Goal: Transaction & Acquisition: Register for event/course

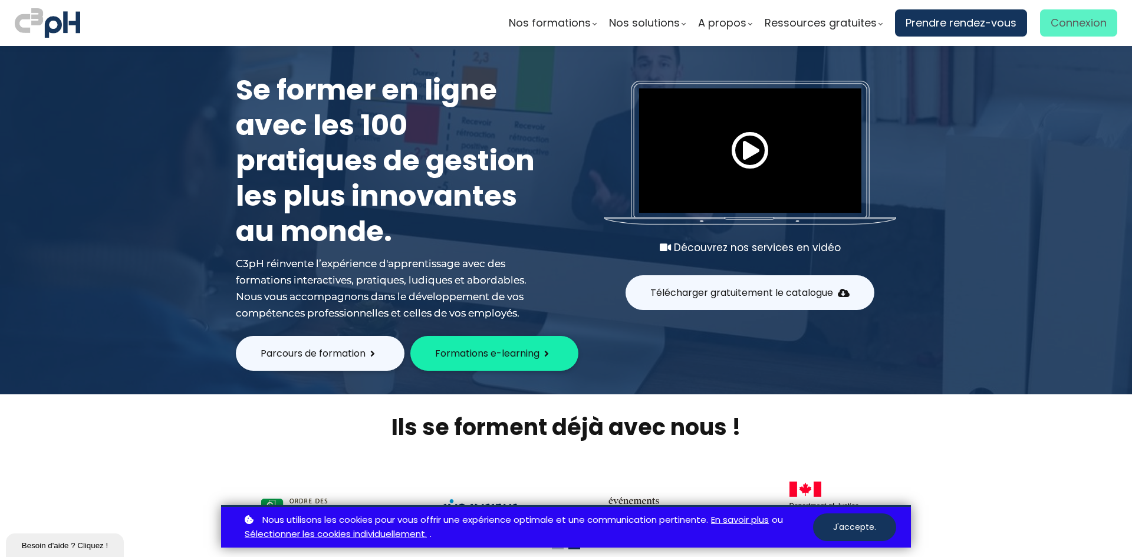
click at [1067, 24] on span "Connexion" at bounding box center [1078, 23] width 56 height 18
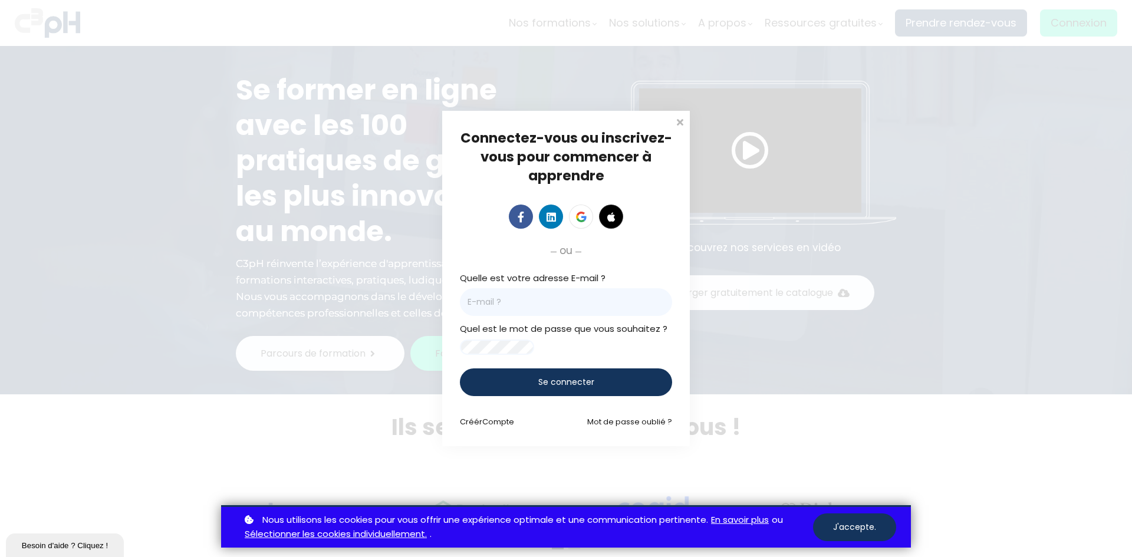
click at [512, 296] on input "email" at bounding box center [566, 302] width 212 height 28
type input "marylise.morin@giro.ca"
click at [580, 396] on div "Se connecter" at bounding box center [566, 382] width 212 height 28
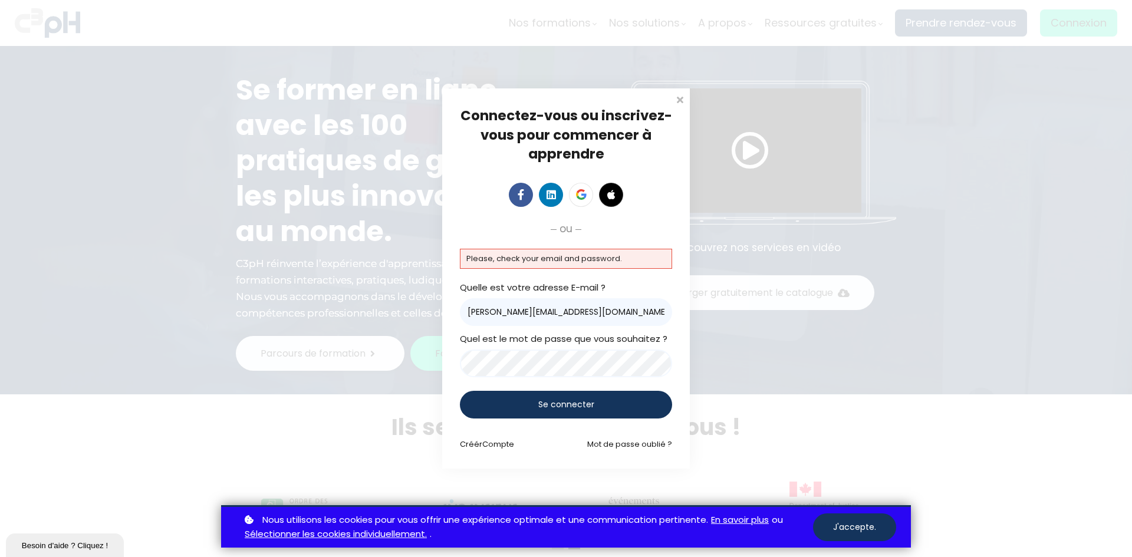
drag, startPoint x: 476, startPoint y: 304, endPoint x: 331, endPoint y: 257, distance: 151.7
click at [324, 273] on div "Connectez-vous ou inscrivez-vous pour commencer à apprendre Connectez-vous pour…" at bounding box center [566, 278] width 1132 height 557
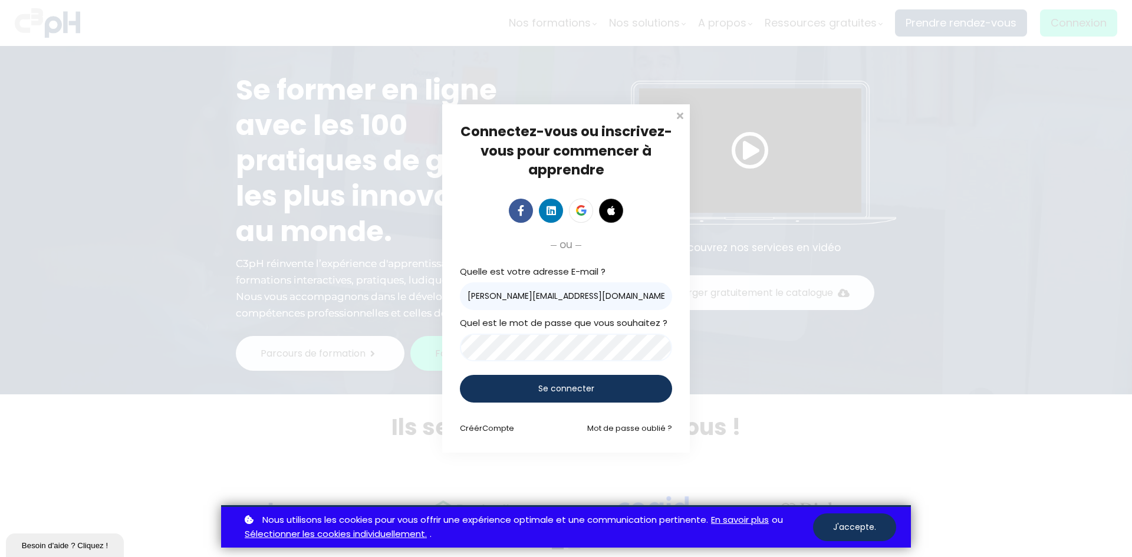
click at [548, 385] on span "Se connecter" at bounding box center [566, 389] width 56 height 12
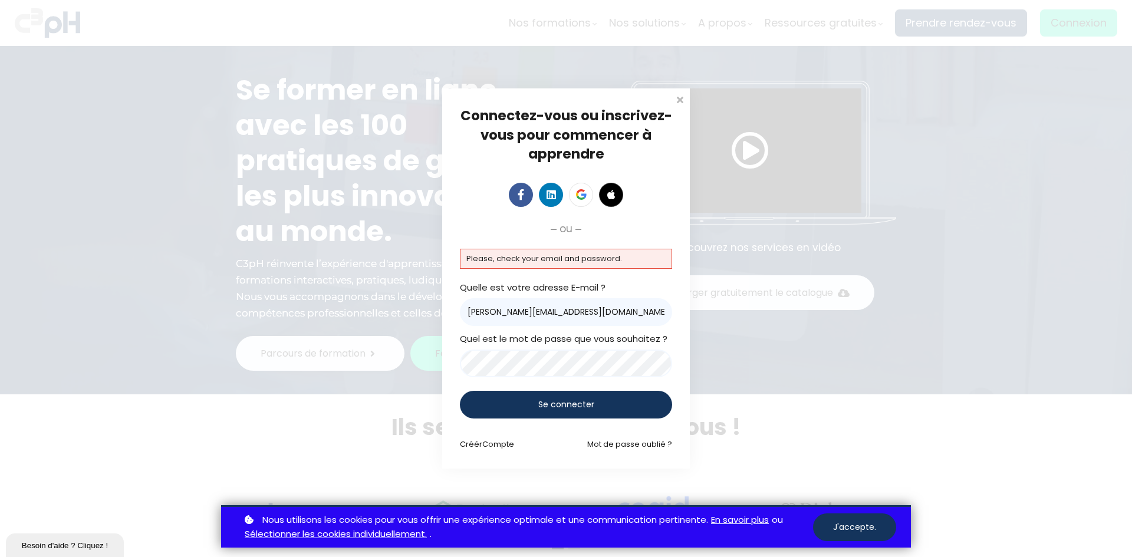
click at [318, 358] on div "Connectez-vous ou inscrivez-vous pour commencer à apprendre Connectez-vous pour…" at bounding box center [566, 278] width 1132 height 557
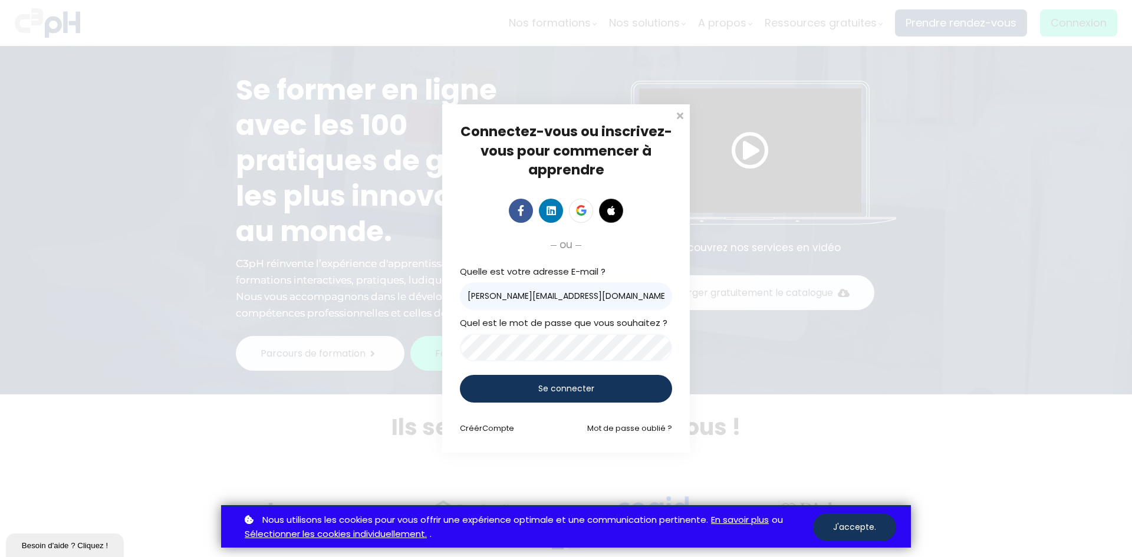
click at [541, 391] on span "Se connecter" at bounding box center [566, 389] width 56 height 12
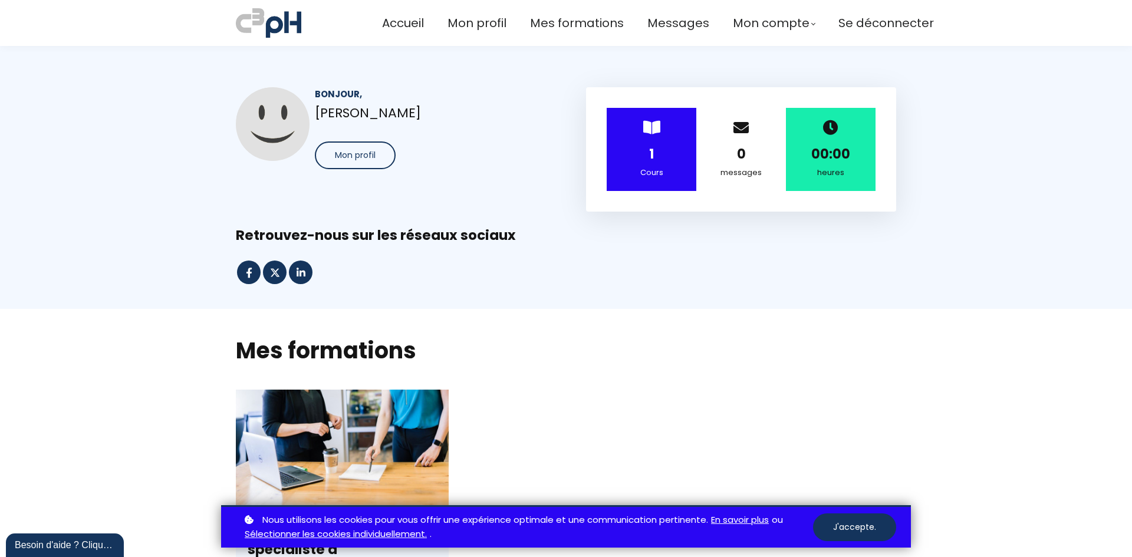
scroll to position [354, 0]
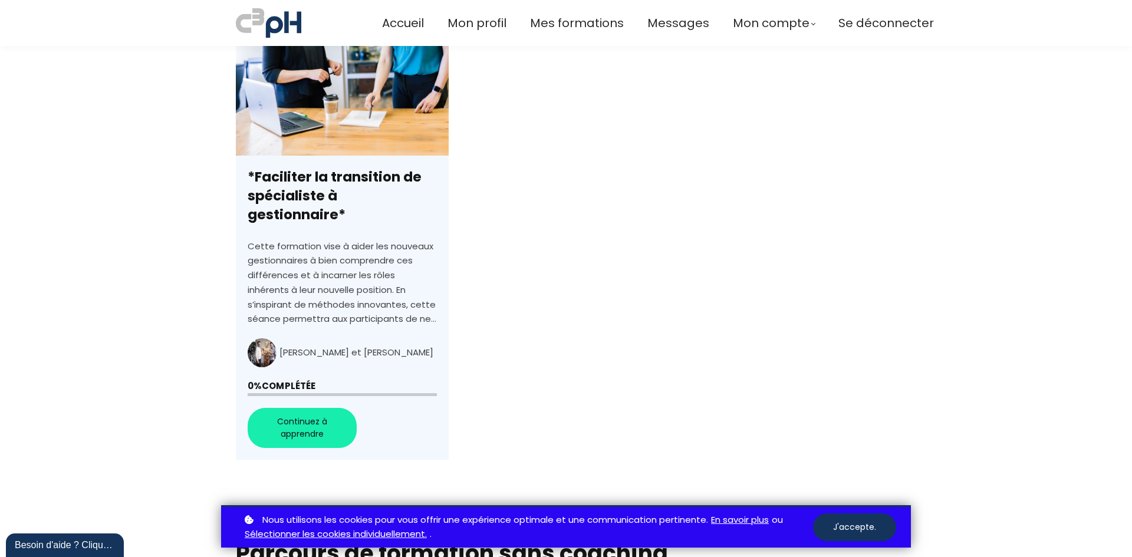
click at [344, 176] on link "*Faciliter la transition de spécialiste à gestionnaire*" at bounding box center [342, 248] width 213 height 424
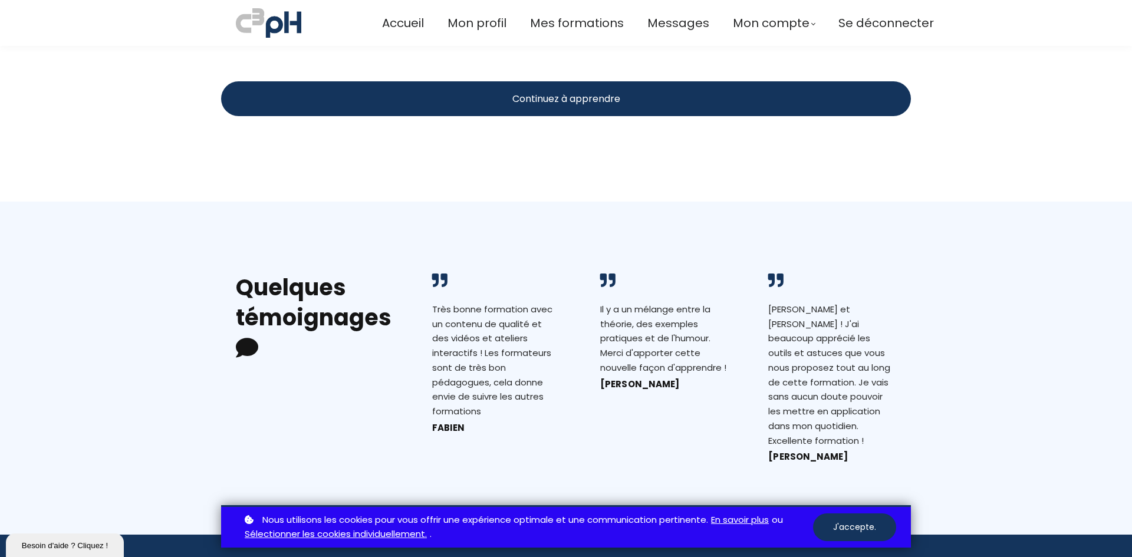
scroll to position [1111, 0]
